Goal: Transaction & Acquisition: Purchase product/service

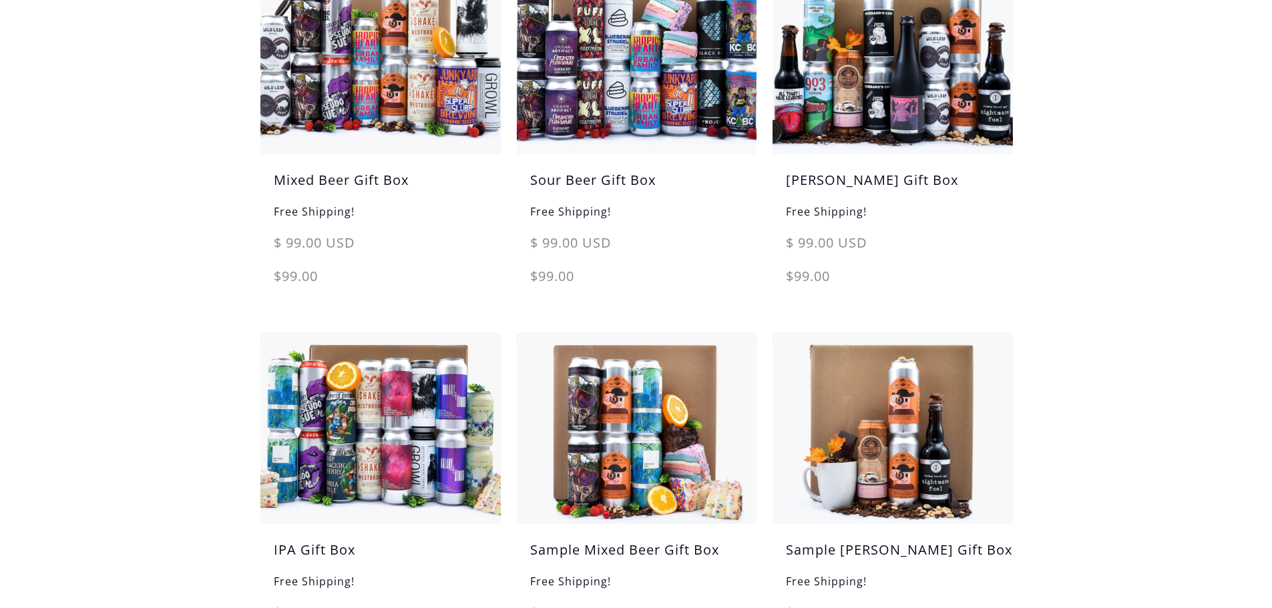
scroll to position [467, 0]
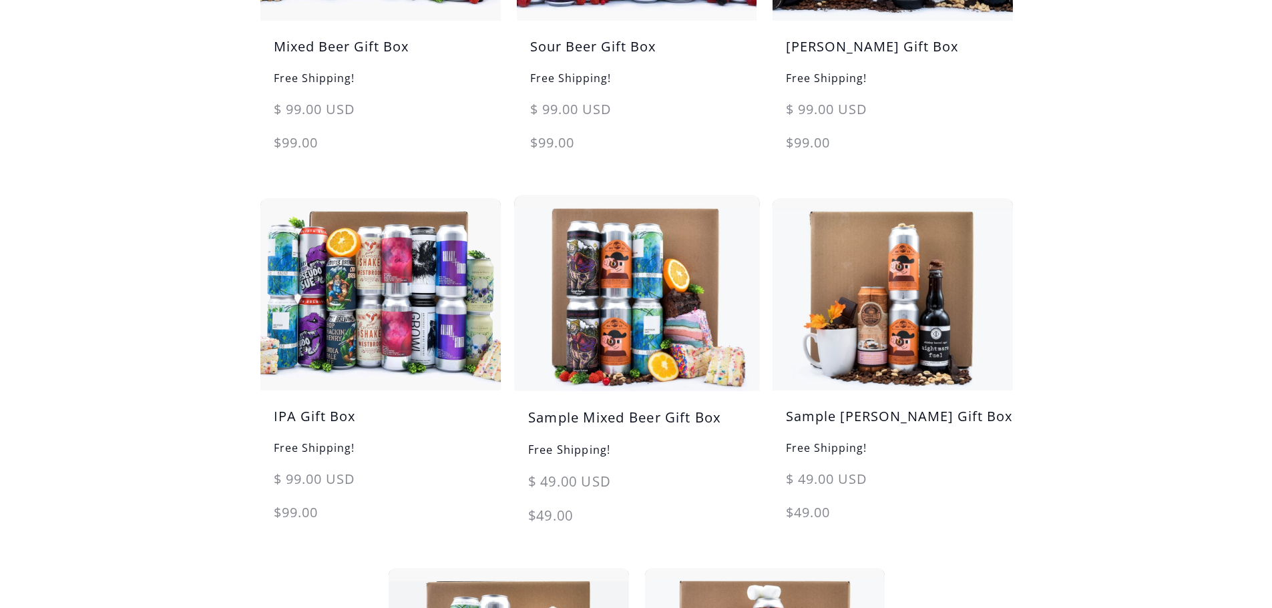
click at [680, 423] on h5 "Sample Mixed Beer Gift Box" at bounding box center [636, 424] width 245 height 34
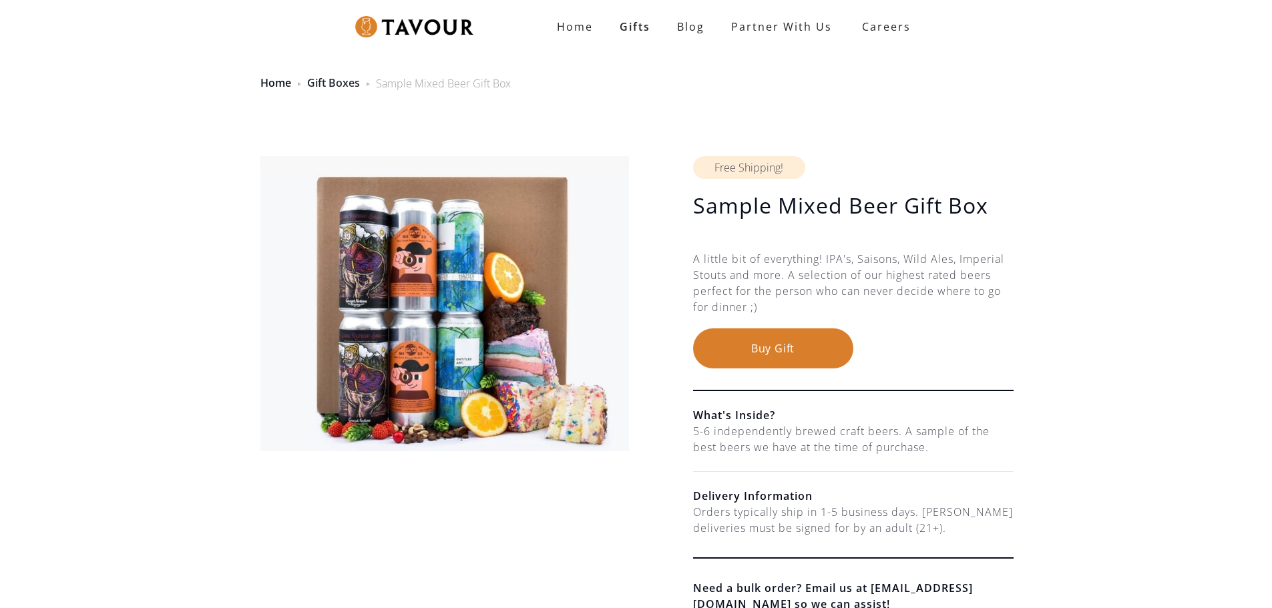
click at [332, 88] on link "Gift Boxes" at bounding box center [333, 82] width 53 height 15
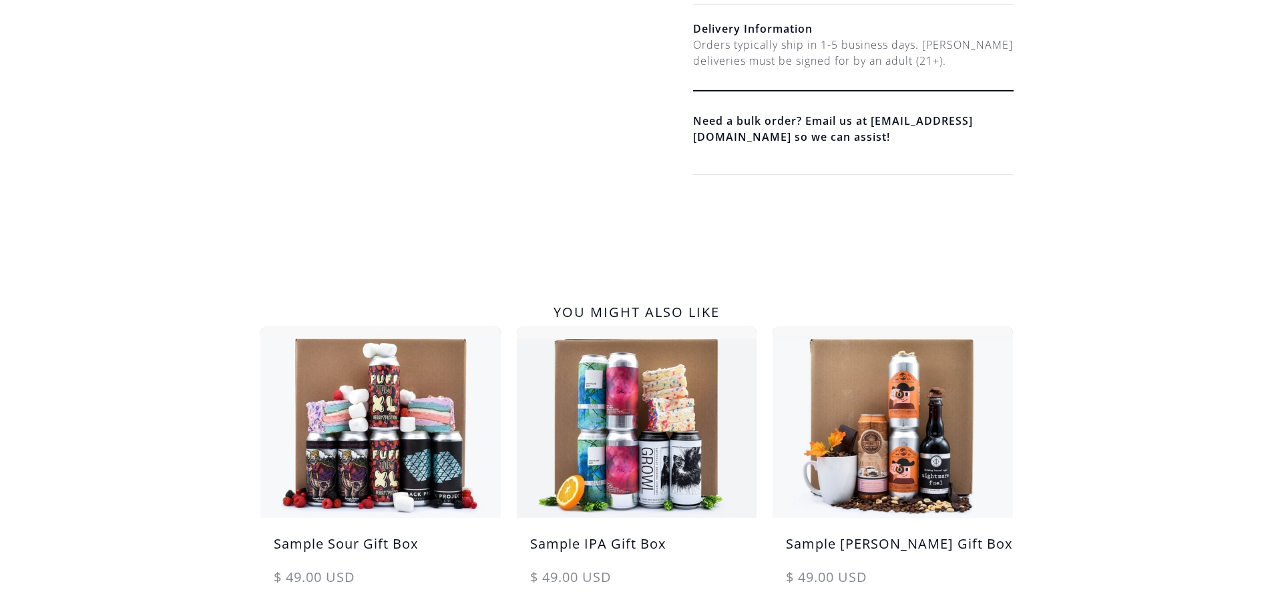
scroll to position [601, 0]
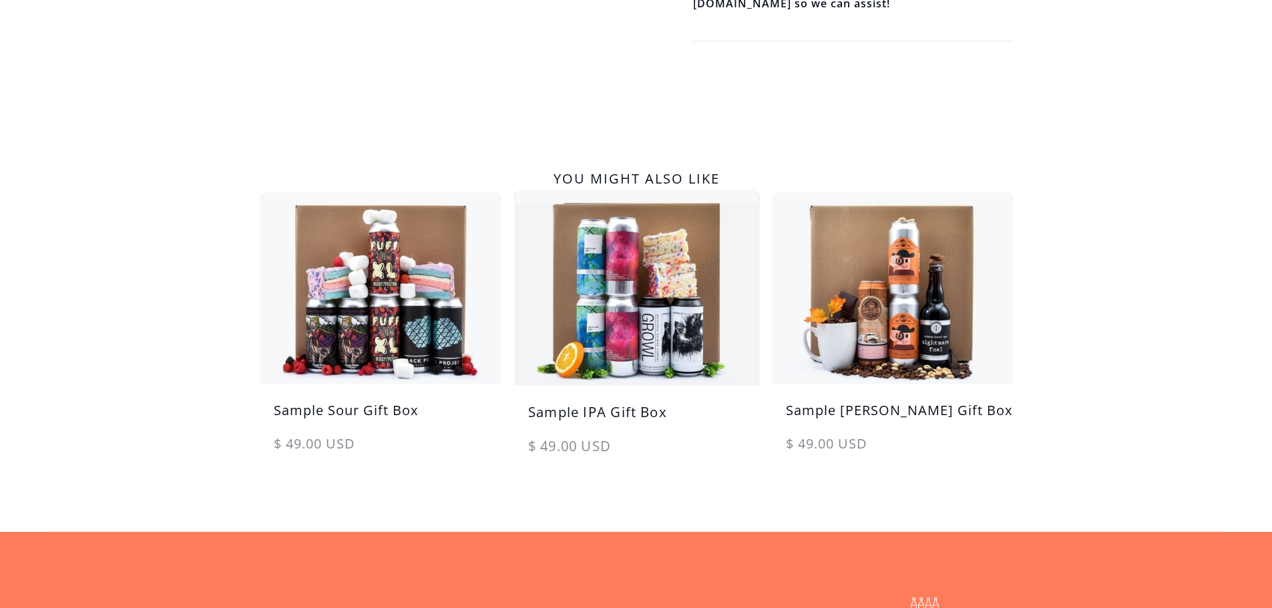
click at [635, 417] on h5 "Sample IPA Gift Box" at bounding box center [636, 419] width 245 height 34
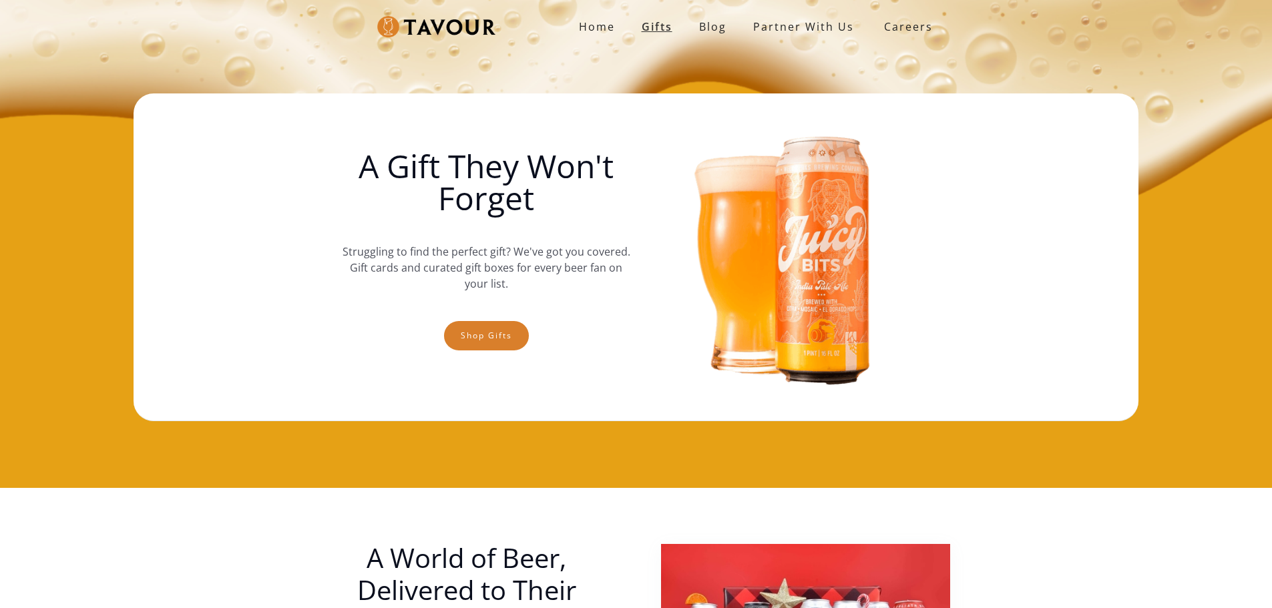
click at [657, 27] on link "Gifts" at bounding box center [656, 26] width 57 height 27
